Goal: Use online tool/utility: Utilize a website feature to perform a specific function

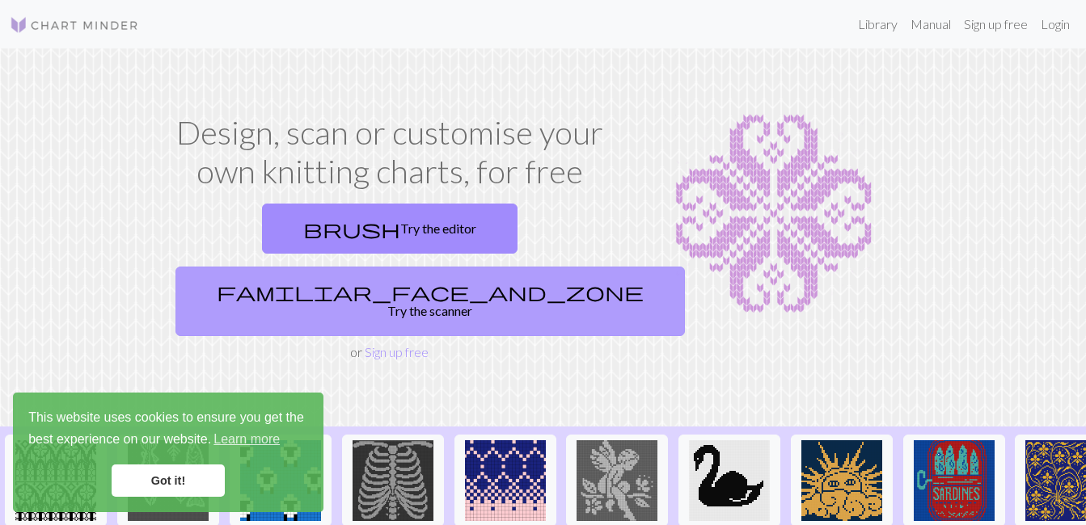
click at [470, 267] on link "familiar_face_and_zone Try the scanner" at bounding box center [429, 302] width 509 height 70
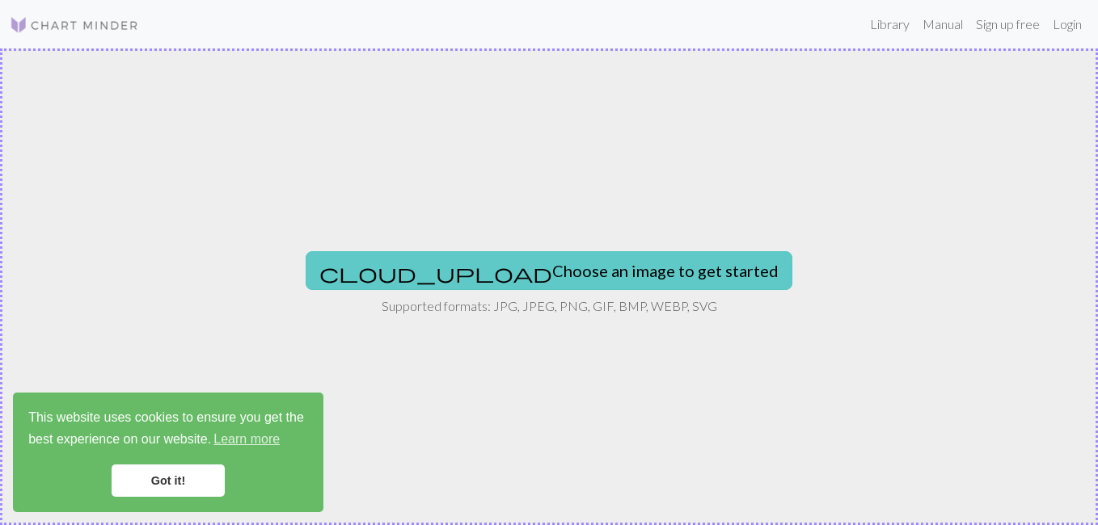
click at [475, 260] on button "cloud_upload Choose an image to get started" at bounding box center [549, 270] width 487 height 39
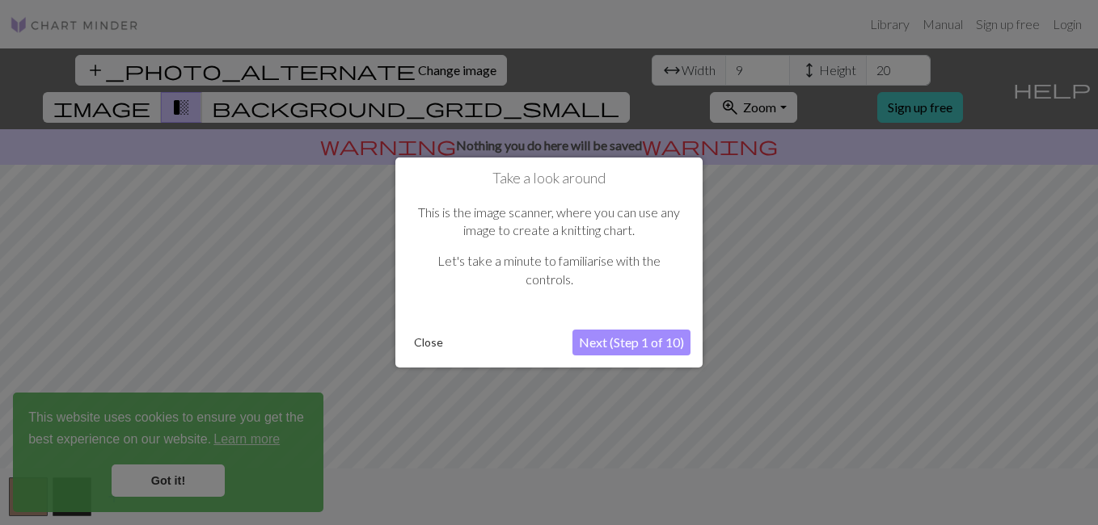
click at [422, 341] on button "Close" at bounding box center [428, 343] width 42 height 24
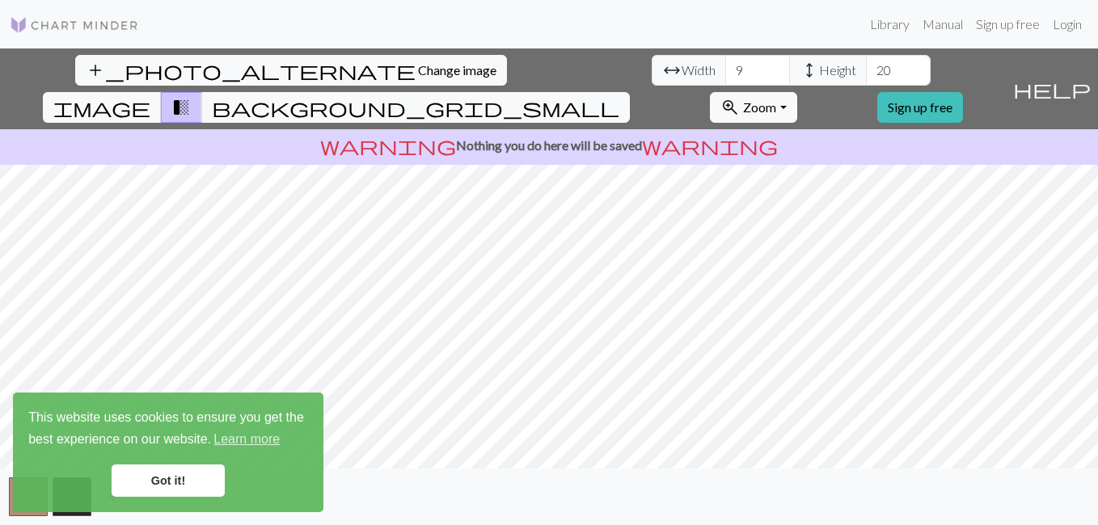
click at [162, 477] on link "Got it!" at bounding box center [168, 481] width 113 height 32
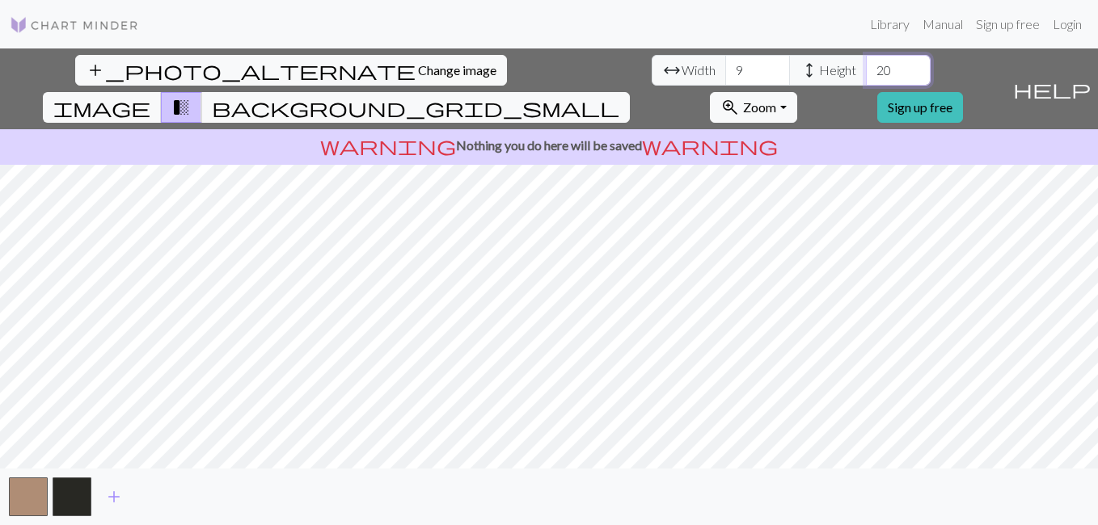
click at [866, 71] on input "20" at bounding box center [898, 70] width 65 height 31
type input "200"
click at [725, 72] on input "9" at bounding box center [757, 70] width 65 height 31
type input "9"
type input "100"
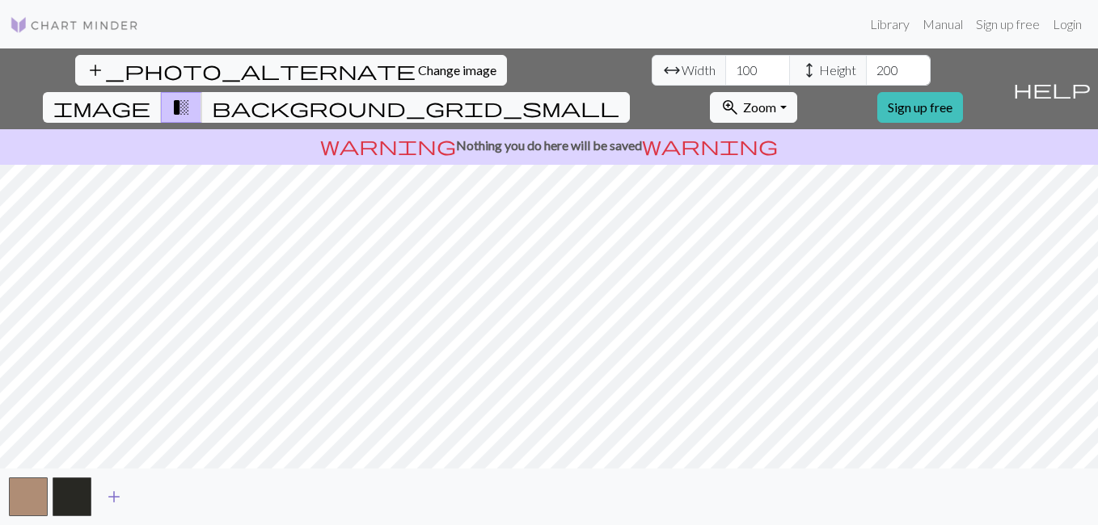
click at [119, 493] on span "add" at bounding box center [113, 497] width 19 height 23
click at [154, 491] on span "add" at bounding box center [157, 497] width 19 height 23
click at [199, 495] on span "add" at bounding box center [201, 497] width 19 height 23
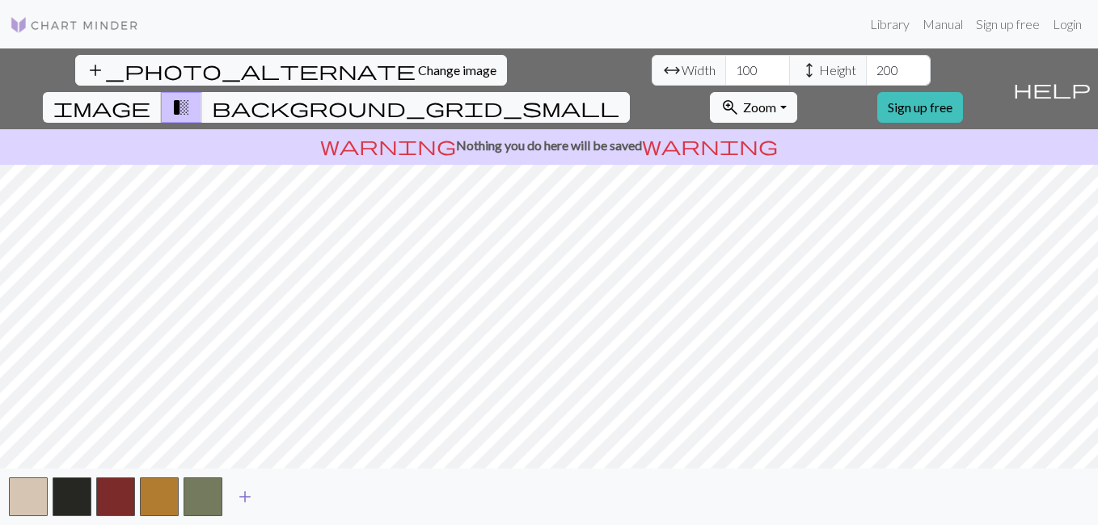
click at [243, 497] on span "add" at bounding box center [244, 497] width 19 height 23
click at [285, 496] on span "add" at bounding box center [288, 497] width 19 height 23
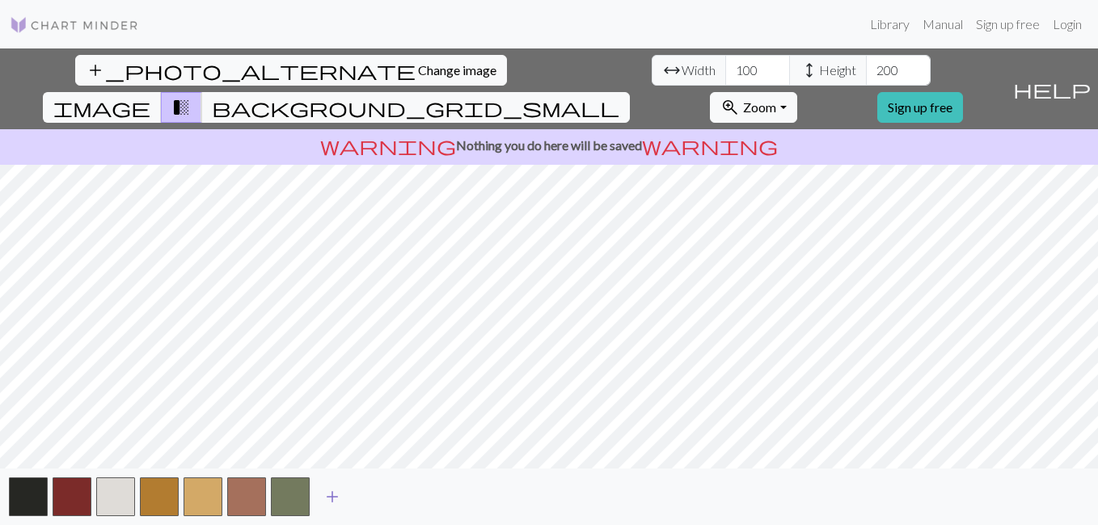
click at [332, 491] on span "add" at bounding box center [332, 497] width 19 height 23
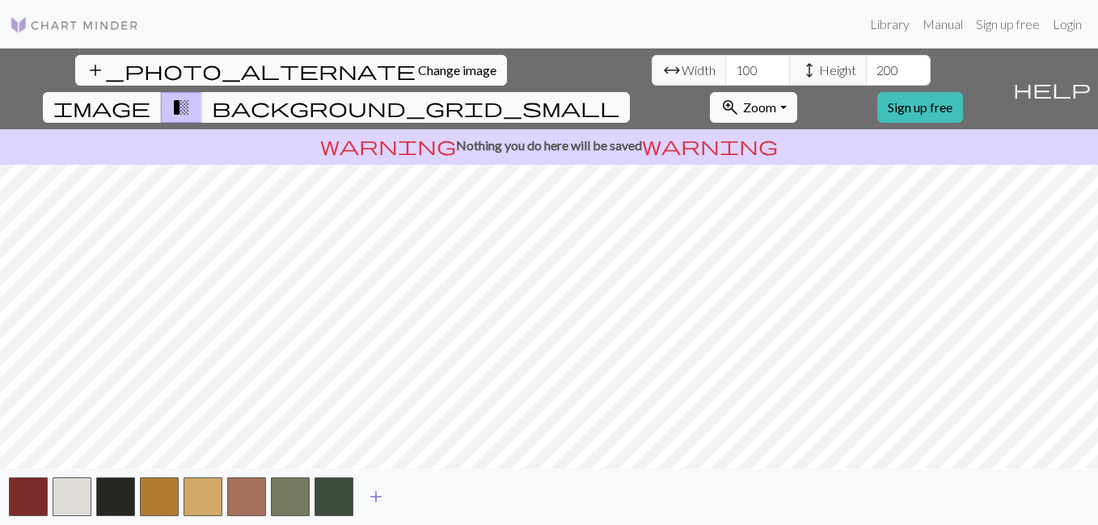
click at [372, 494] on span "add" at bounding box center [375, 497] width 19 height 23
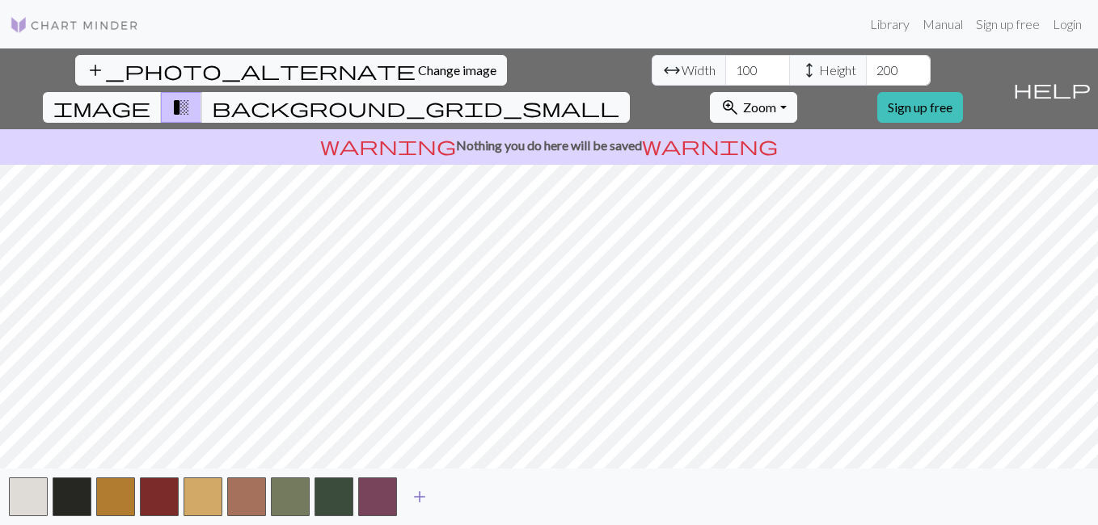
click at [420, 499] on span "add" at bounding box center [419, 497] width 19 height 23
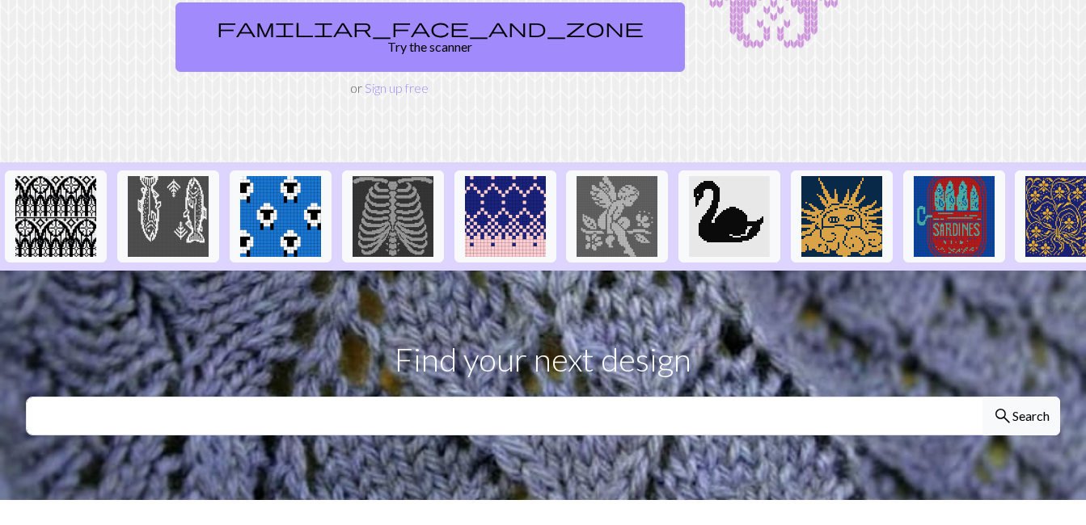
scroll to position [226, 0]
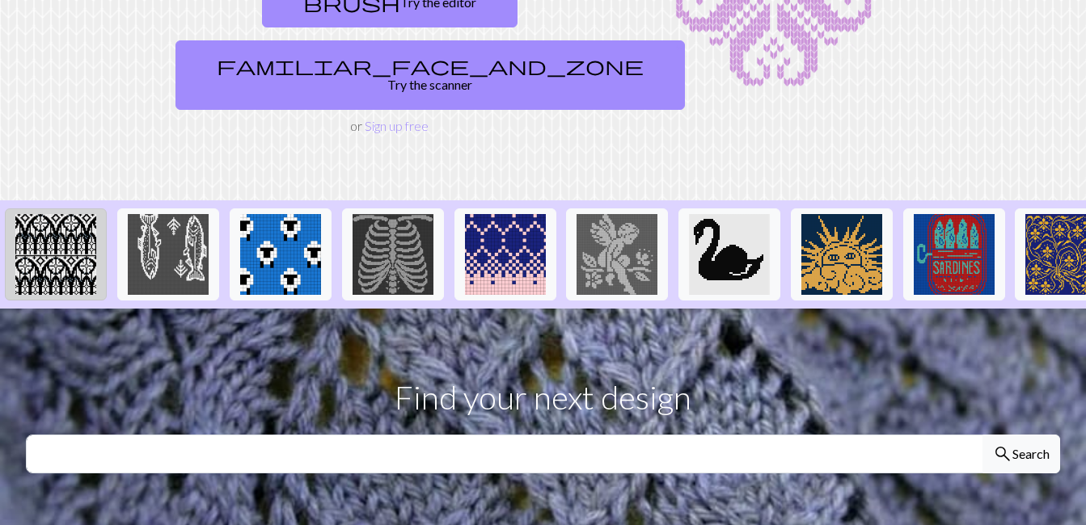
click at [61, 214] on img at bounding box center [55, 254] width 81 height 81
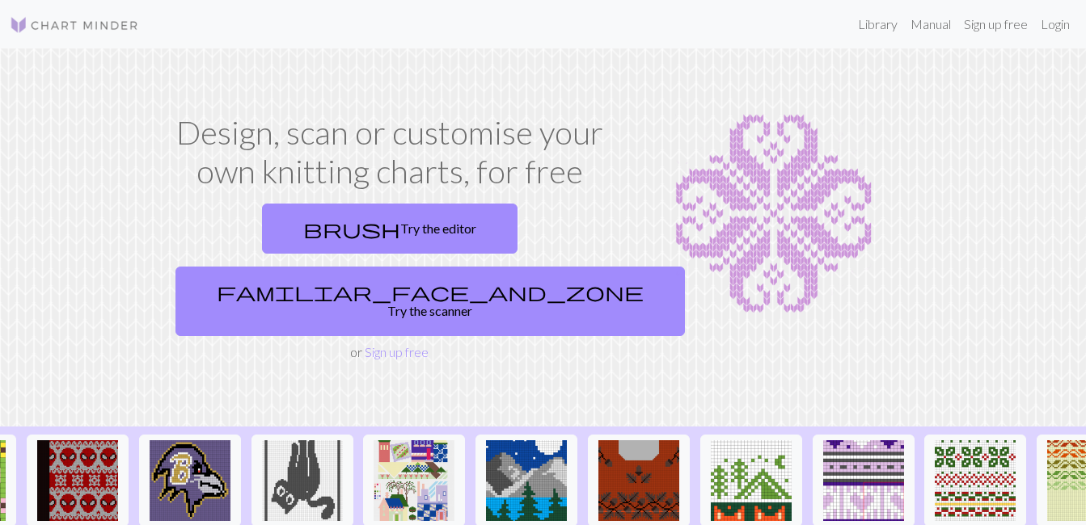
scroll to position [0, 1719]
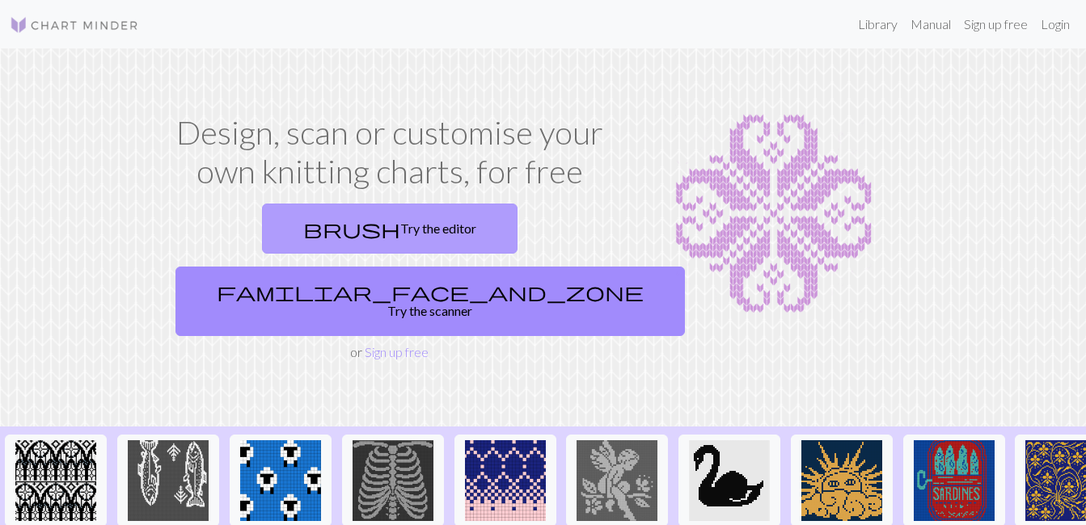
click at [281, 216] on link "brush Try the editor" at bounding box center [389, 229] width 255 height 50
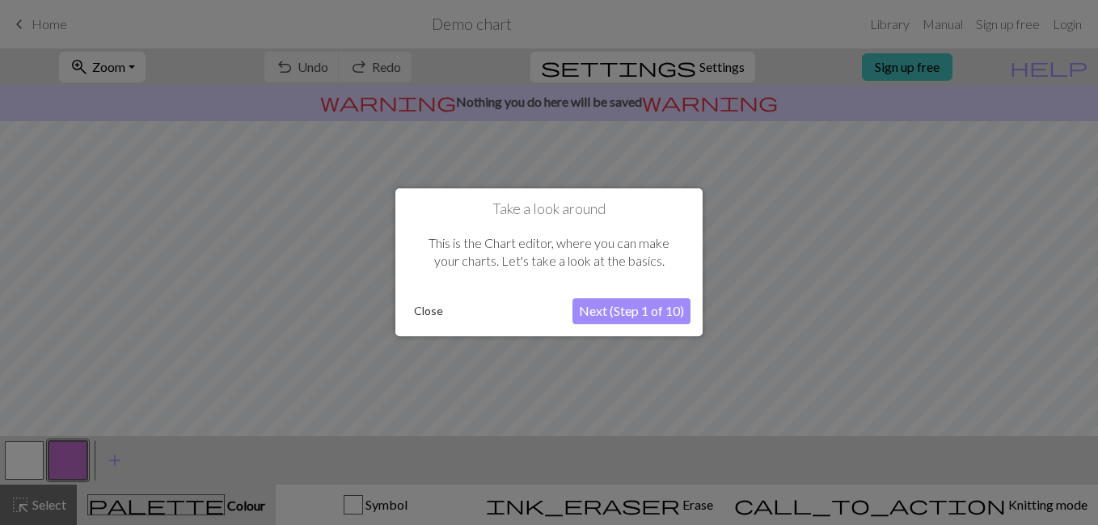
click at [428, 310] on button "Close" at bounding box center [428, 312] width 42 height 24
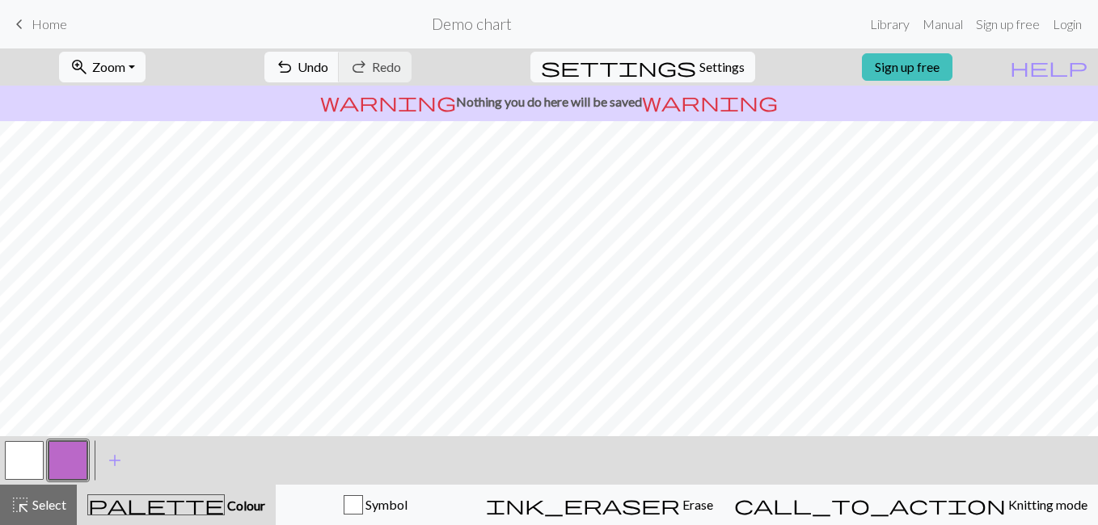
click at [0, 472] on div "< > add Add a colour" at bounding box center [549, 461] width 1098 height 49
click at [17, 466] on button "button" at bounding box center [24, 460] width 39 height 39
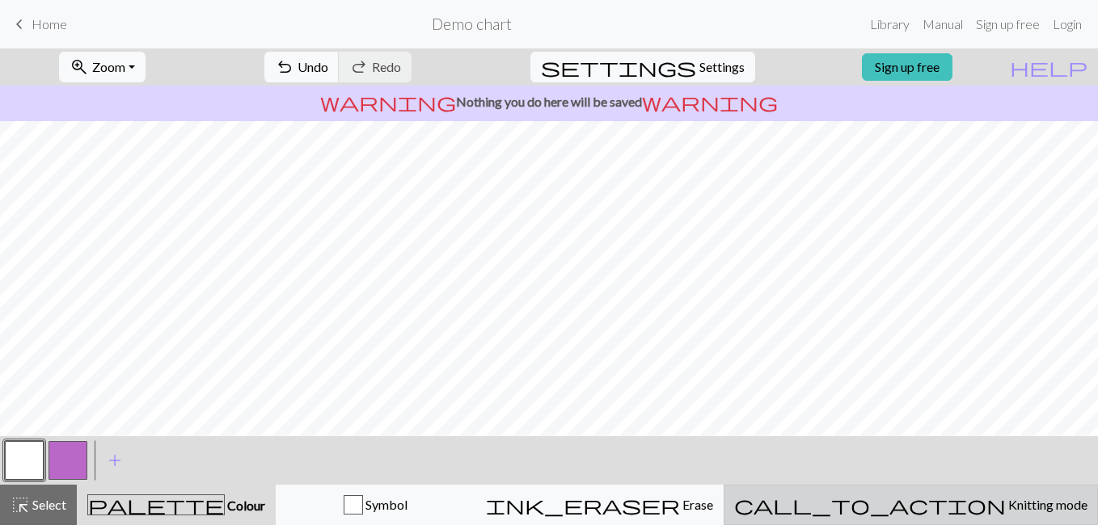
click at [1006, 507] on span "Knitting mode" at bounding box center [1047, 504] width 82 height 15
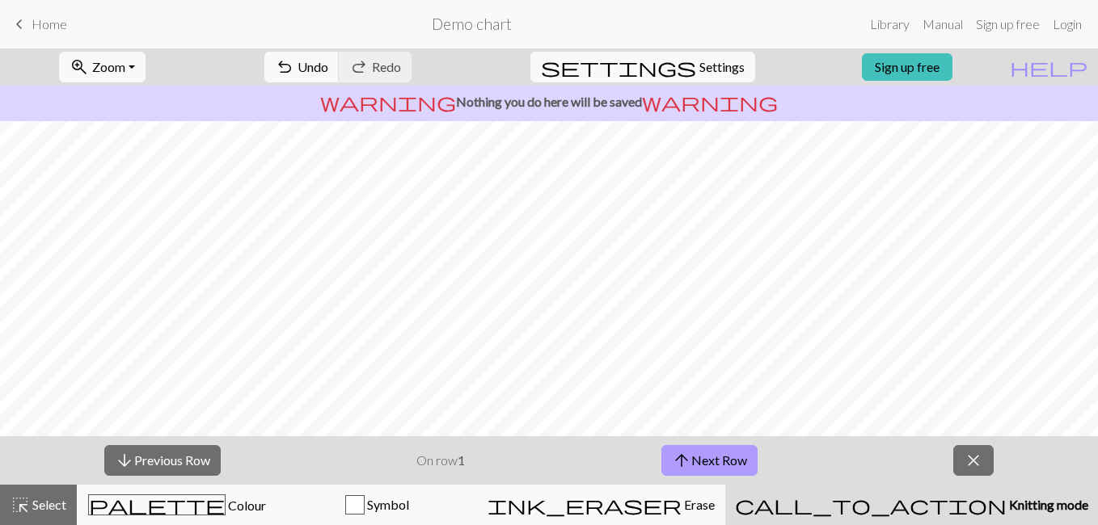
click at [697, 464] on button "arrow_upward Next Row" at bounding box center [709, 460] width 96 height 31
click at [453, 457] on p "On row 2" at bounding box center [440, 460] width 49 height 19
click at [714, 458] on button "arrow_upward Next Row" at bounding box center [709, 460] width 96 height 31
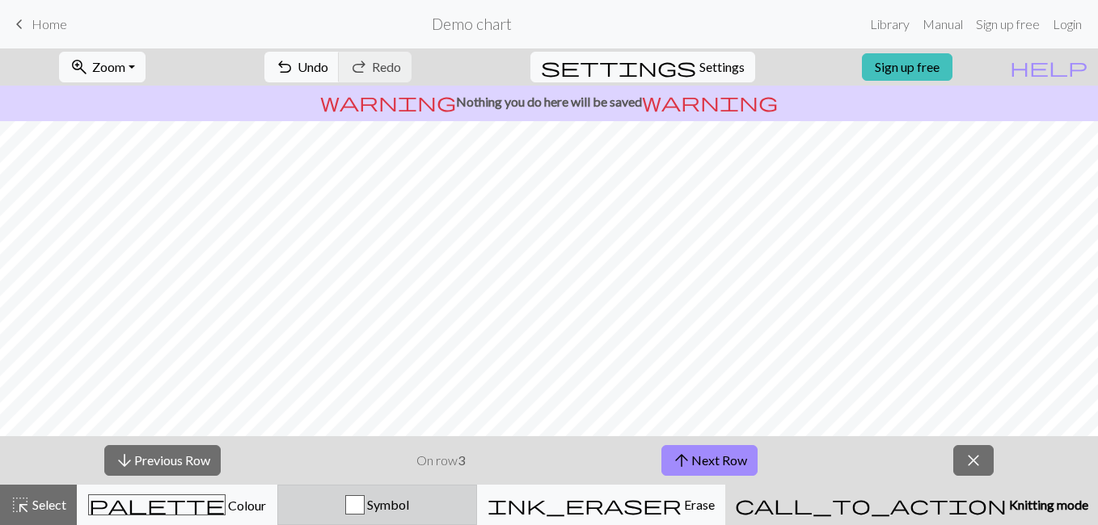
click at [365, 506] on div "button" at bounding box center [354, 505] width 19 height 19
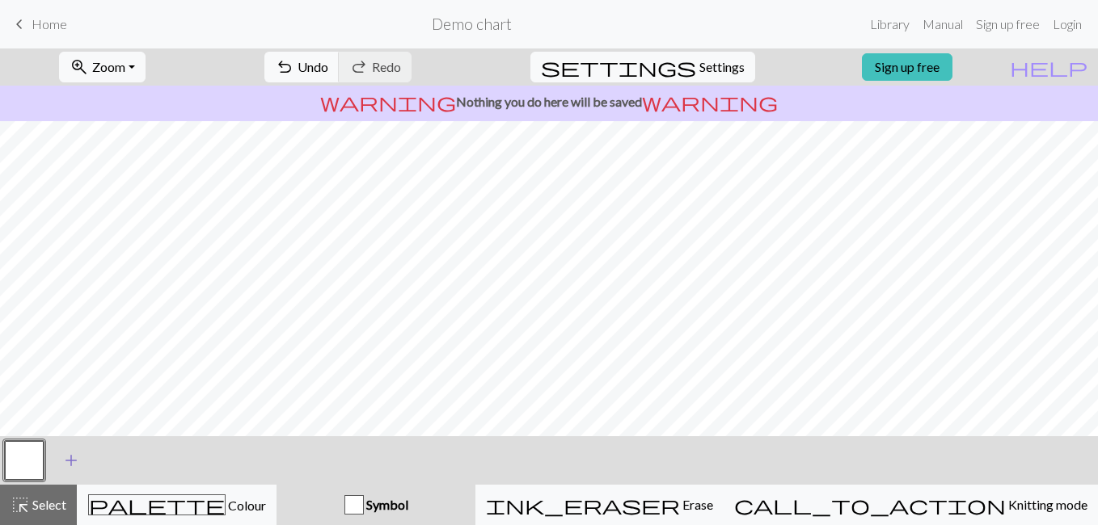
click at [71, 460] on span "add" at bounding box center [70, 460] width 19 height 23
click at [46, 494] on button "highlight_alt Select Select" at bounding box center [38, 505] width 77 height 40
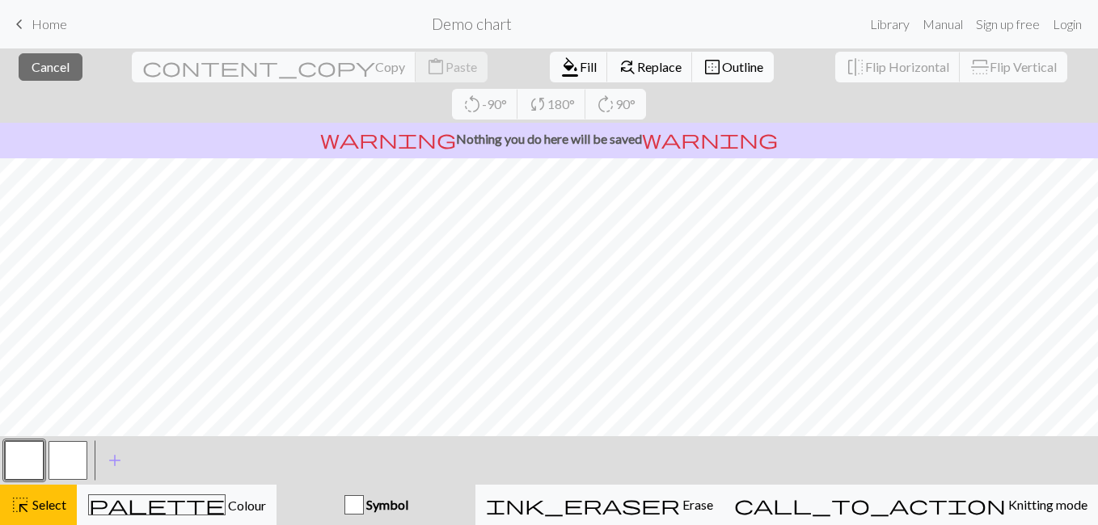
click at [722, 61] on span "Outline" at bounding box center [742, 66] width 41 height 15
